Goal: Check status: Check status

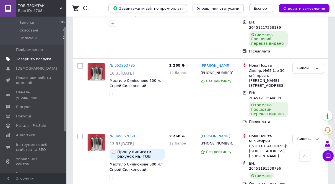
scroll to position [55, 0]
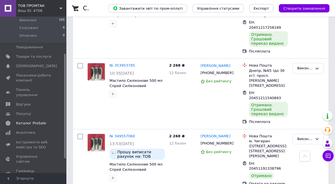
click at [27, 121] on span "Каталог ProSale" at bounding box center [31, 123] width 30 height 5
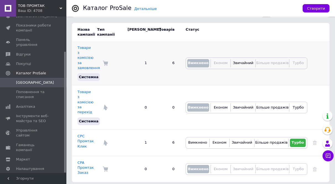
scroll to position [49, 0]
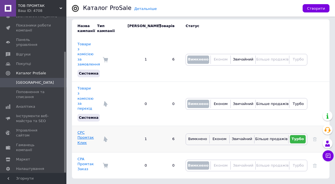
click at [81, 138] on link "CPC Промтак Клик" at bounding box center [86, 138] width 16 height 14
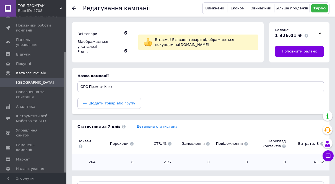
click at [148, 126] on link "Детальна статистика" at bounding box center [157, 127] width 41 height 4
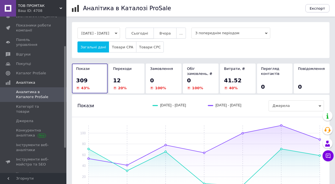
click at [145, 32] on span "Сьогодні" at bounding box center [140, 33] width 17 height 4
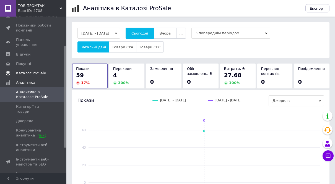
click at [25, 71] on span "Каталог ProSale" at bounding box center [31, 73] width 30 height 5
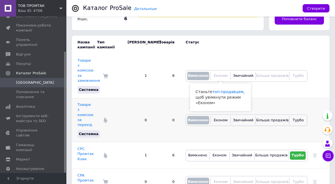
scroll to position [49, 0]
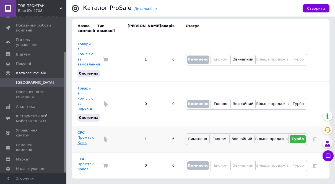
click at [86, 140] on link "CPC Промтак Клик" at bounding box center [86, 138] width 16 height 14
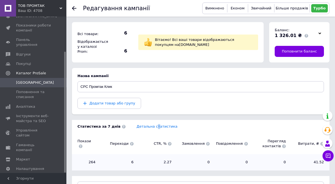
drag, startPoint x: 148, startPoint y: 125, endPoint x: 147, endPoint y: 122, distance: 3.7
click at [148, 128] on link "Детальна статистика" at bounding box center [157, 127] width 41 height 4
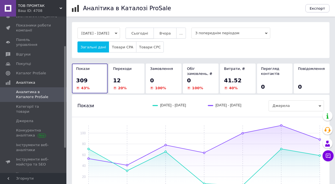
click at [148, 35] on span "Сьогодні" at bounding box center [140, 33] width 17 height 4
